Goal: Task Accomplishment & Management: Use online tool/utility

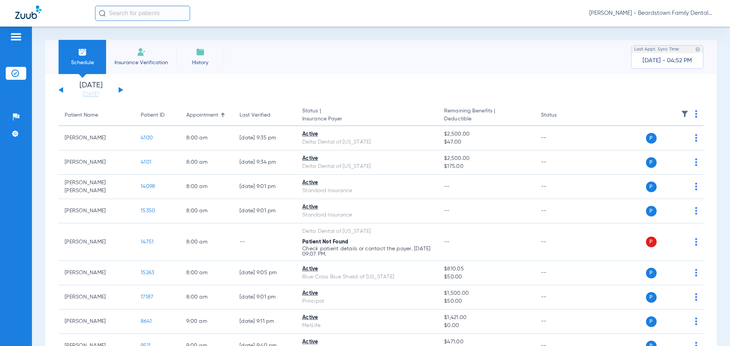
click at [121, 91] on button at bounding box center [121, 90] width 5 height 6
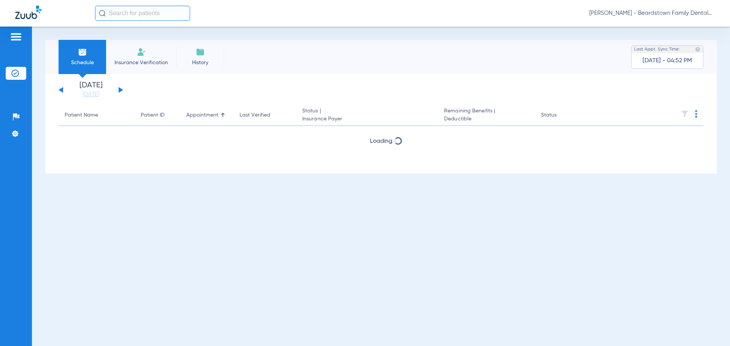
click at [121, 91] on button at bounding box center [121, 90] width 5 height 6
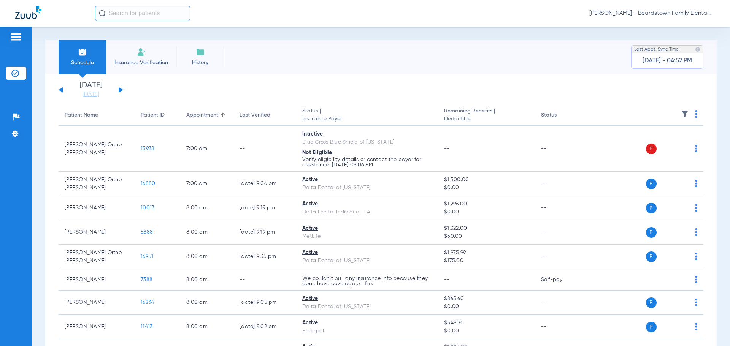
click at [681, 111] on img at bounding box center [685, 114] width 8 height 8
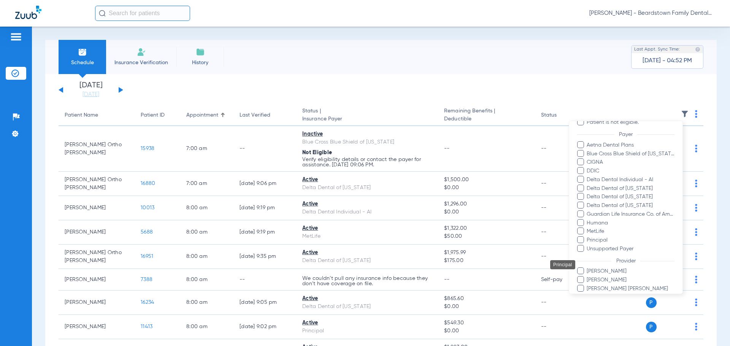
scroll to position [114, 0]
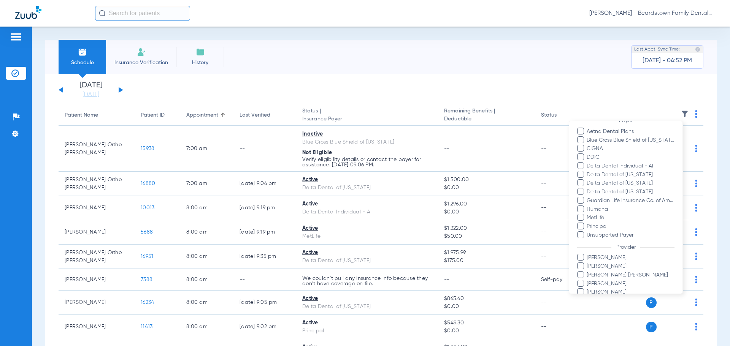
click at [600, 266] on span "[PERSON_NAME]" at bounding box center [630, 267] width 88 height 8
click at [588, 272] on input "[PERSON_NAME]" at bounding box center [588, 272] width 0 height 0
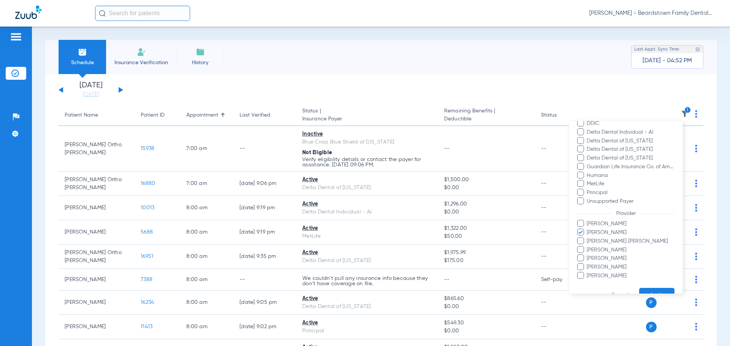
scroll to position [165, 0]
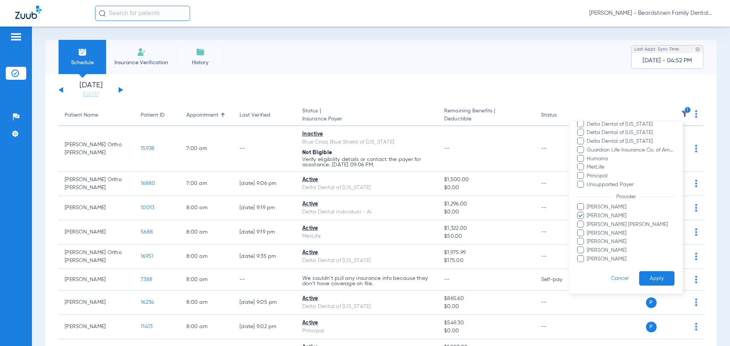
click at [641, 279] on button "Apply" at bounding box center [656, 279] width 35 height 15
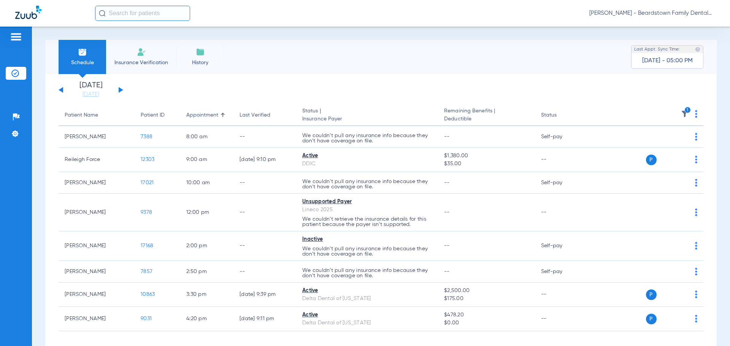
click at [121, 89] on div "[DATE] [DATE] [DATE] [DATE] [DATE] [DATE] [DATE] [DATE] [DATE] [DATE] [DATE] [D…" at bounding box center [91, 90] width 65 height 17
click at [121, 89] on button at bounding box center [121, 90] width 5 height 6
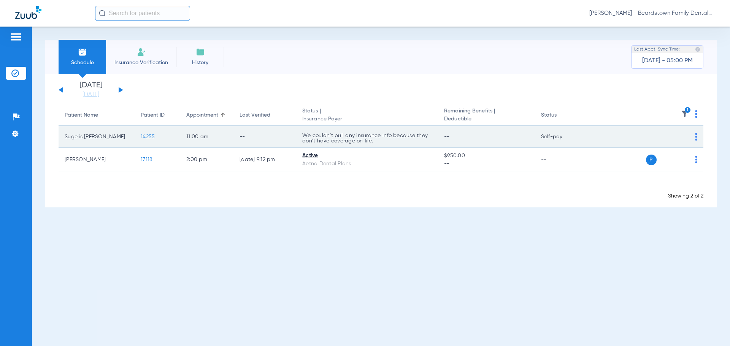
click at [659, 138] on div "P S" at bounding box center [666, 137] width 41 height 11
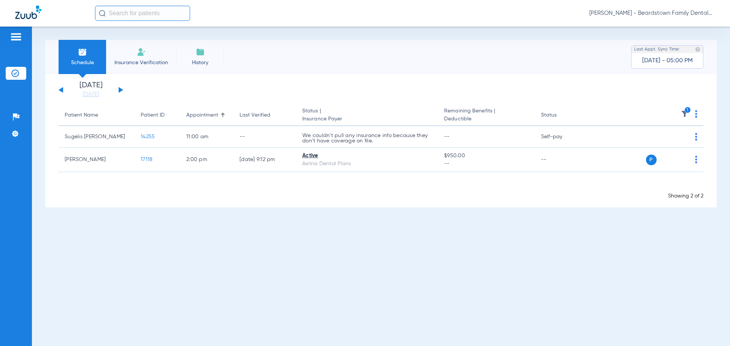
click at [688, 114] on img at bounding box center [685, 114] width 8 height 8
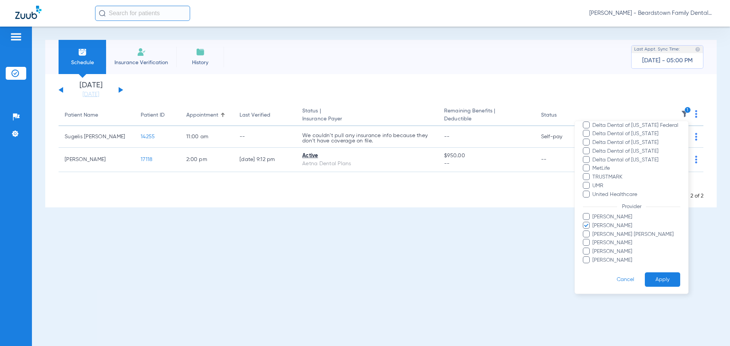
scroll to position [130, 0]
click at [607, 257] on span "[PERSON_NAME]" at bounding box center [636, 260] width 88 height 8
click at [594, 265] on input "[PERSON_NAME]" at bounding box center [594, 265] width 0 height 0
click at [593, 224] on span "[PERSON_NAME]" at bounding box center [636, 225] width 88 height 8
click at [594, 230] on input "[PERSON_NAME]" at bounding box center [594, 230] width 0 height 0
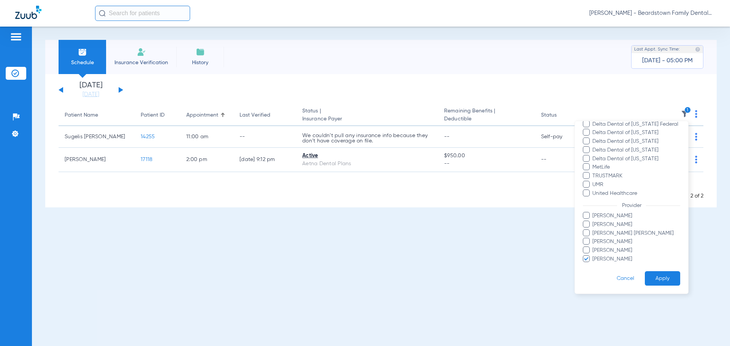
click at [662, 275] on button "Apply" at bounding box center [662, 279] width 35 height 15
